Goal: Task Accomplishment & Management: Manage account settings

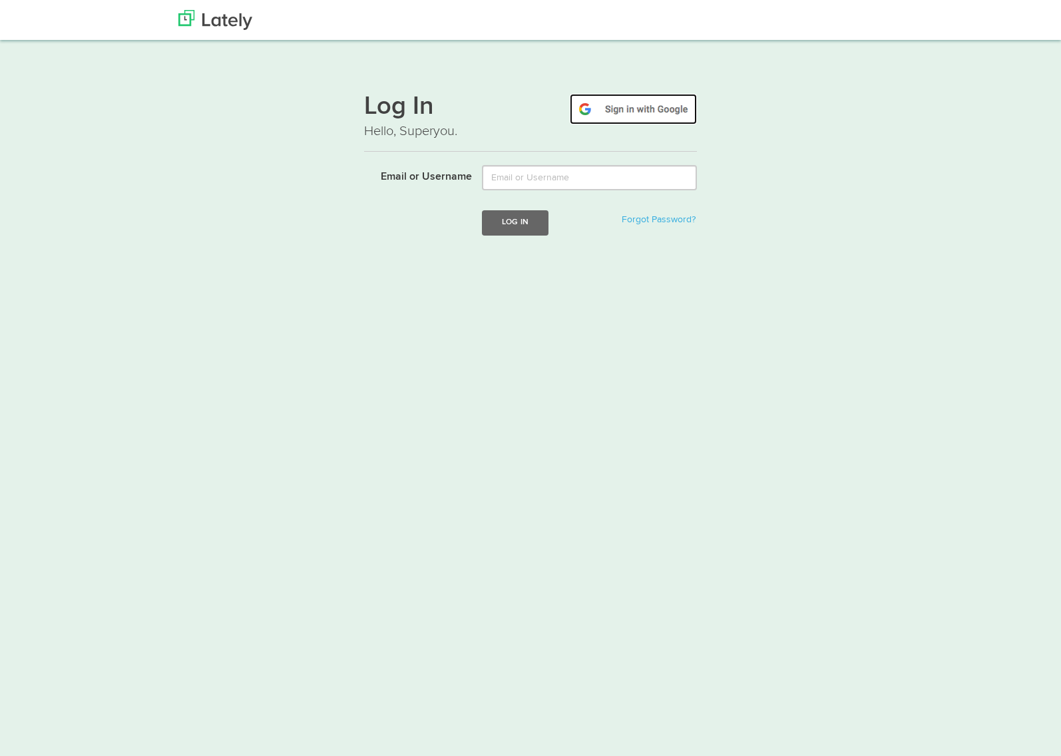
click at [636, 109] on img at bounding box center [633, 109] width 127 height 31
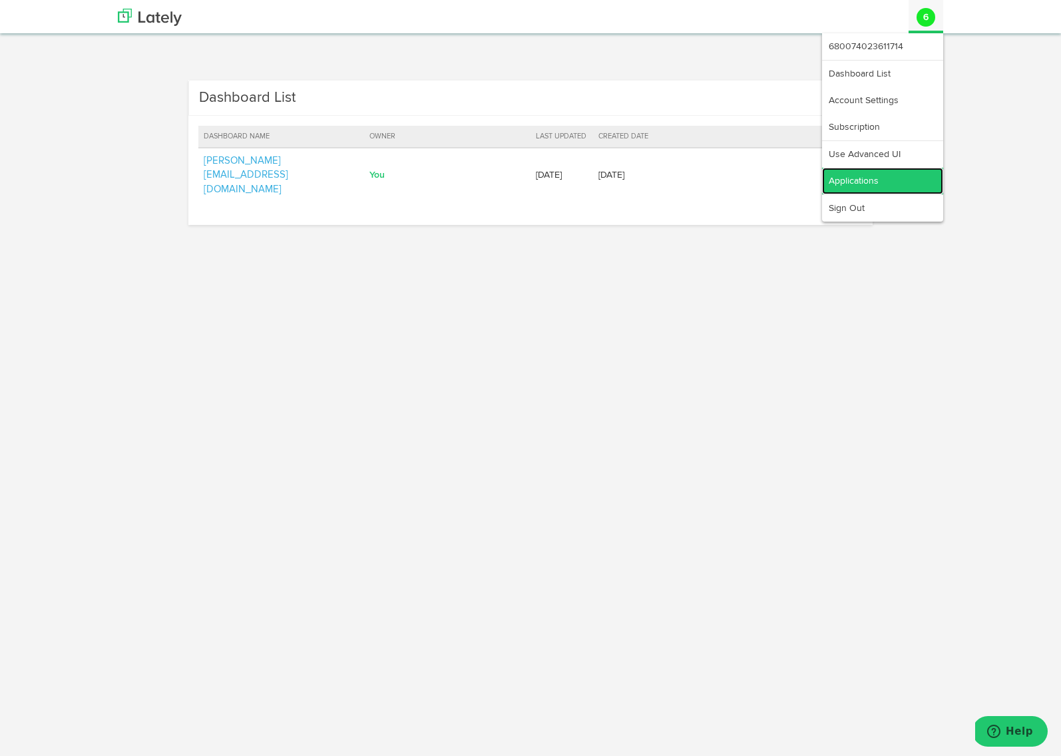
click at [863, 182] on link "Applications" at bounding box center [882, 181] width 121 height 27
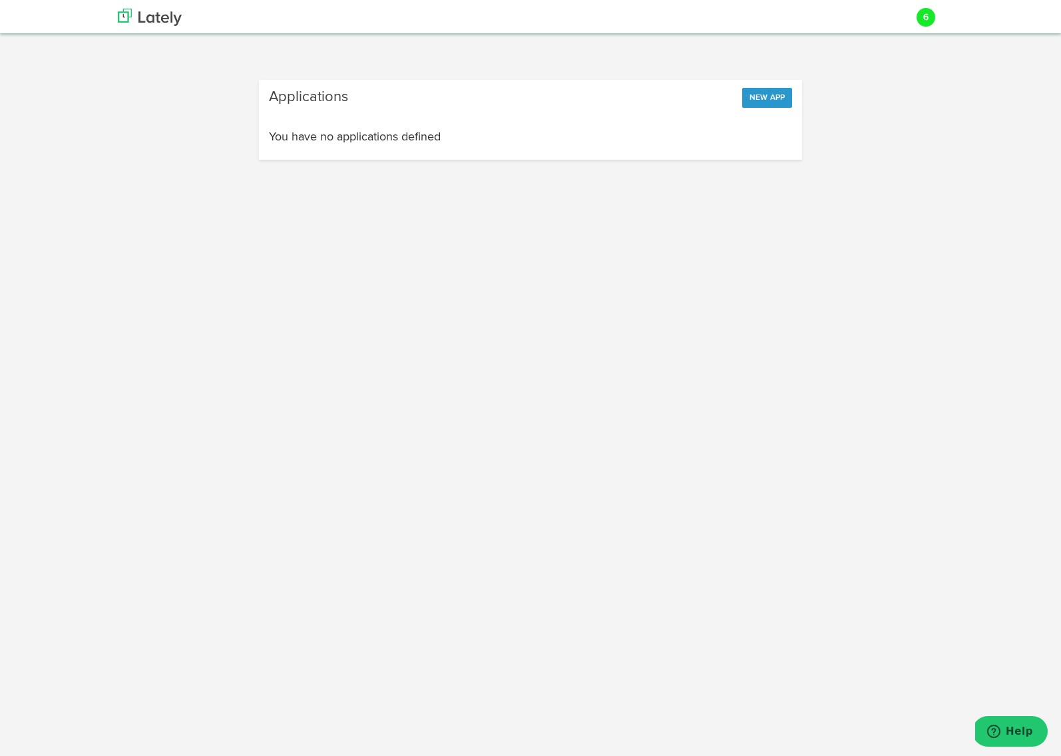
click at [495, 140] on h4 "You have no applications defined" at bounding box center [531, 137] width 524 height 12
click at [768, 99] on button "New App" at bounding box center [767, 98] width 51 height 20
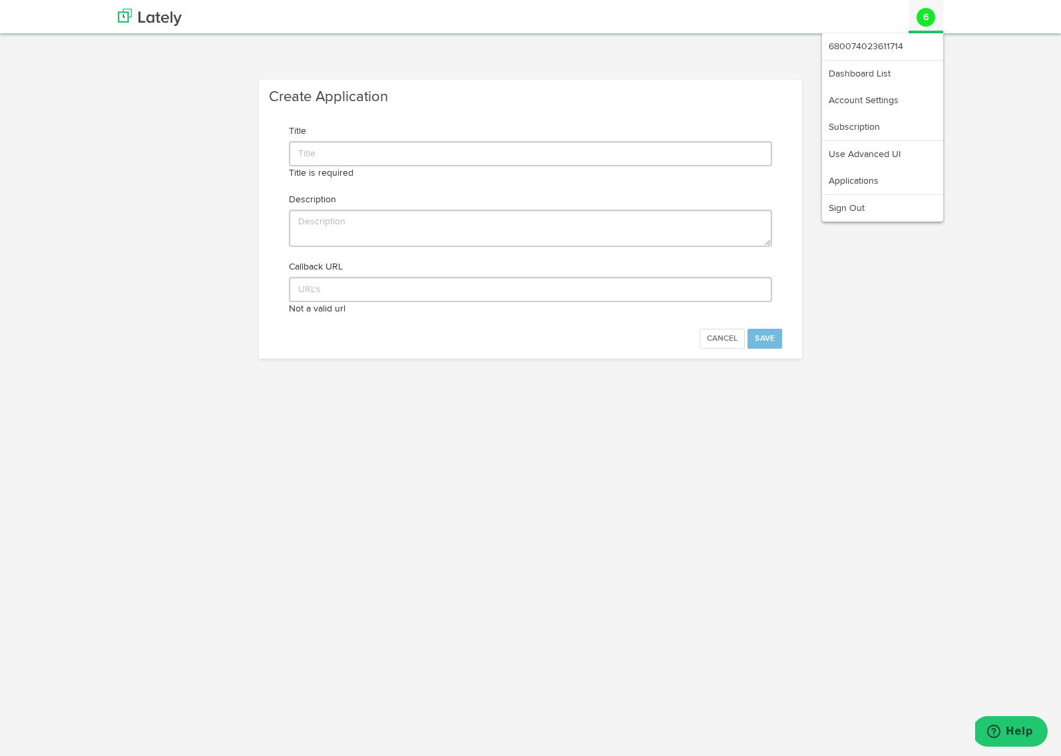
click at [917, 9] on avatar "6" at bounding box center [926, 17] width 35 height 32
click at [863, 61] on link "Dashboard List" at bounding box center [882, 74] width 121 height 27
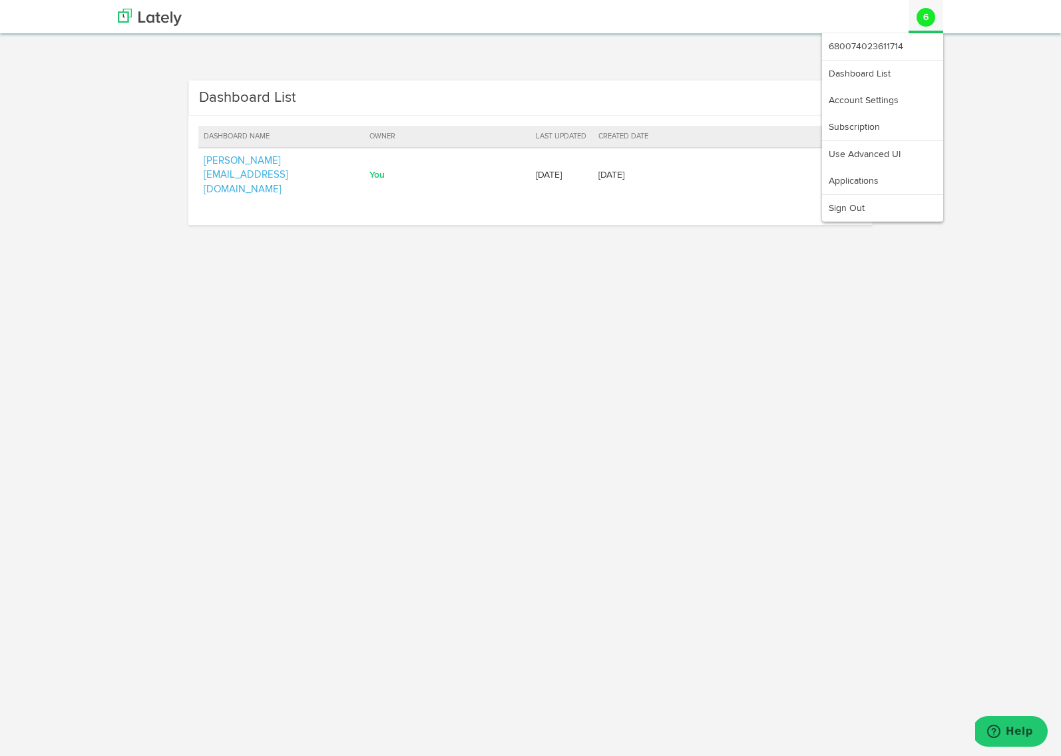
click at [930, 18] on button "6" at bounding box center [926, 17] width 19 height 19
click at [877, 49] on link "680074023611714" at bounding box center [882, 46] width 121 height 27
